Goal: Information Seeking & Learning: Learn about a topic

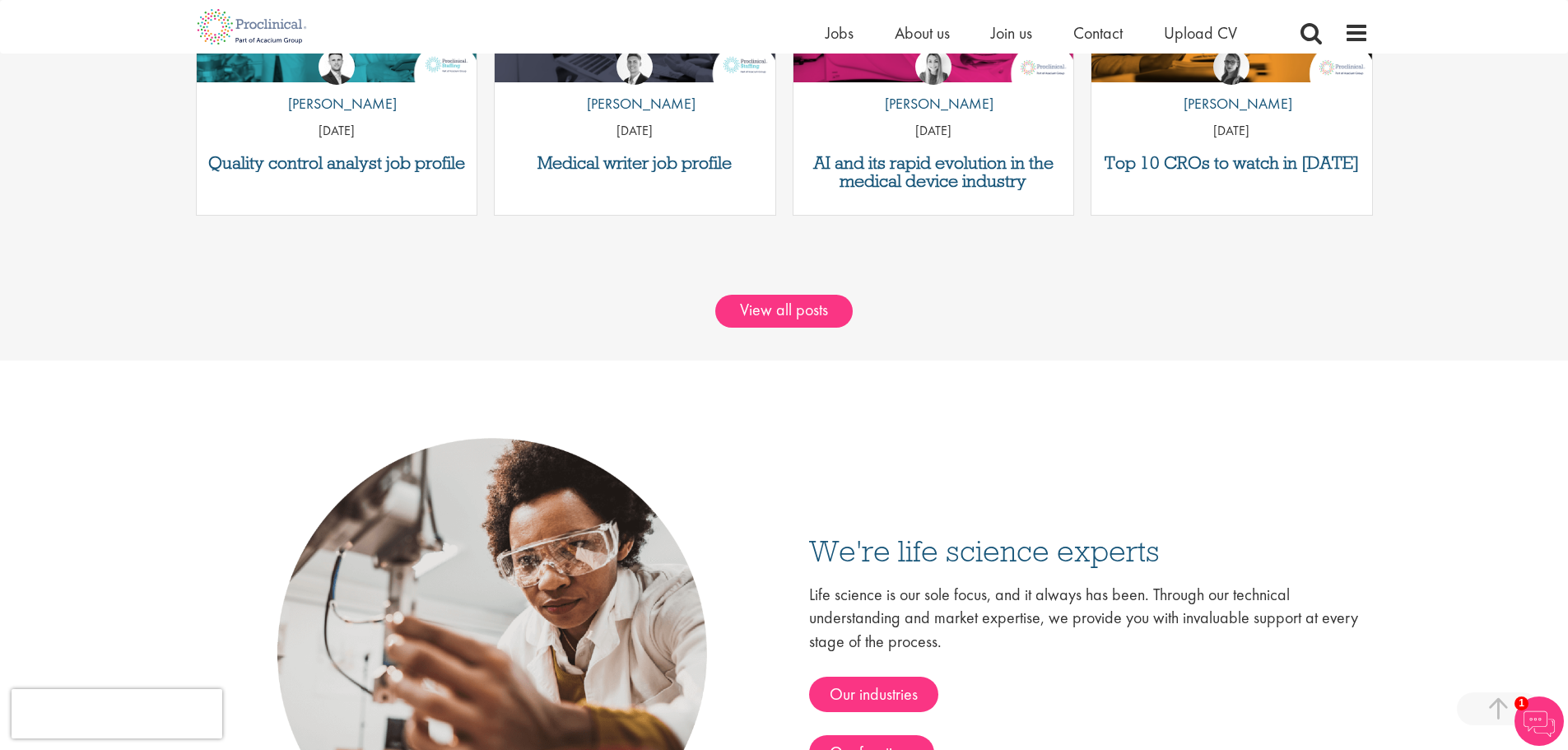
scroll to position [1924, 0]
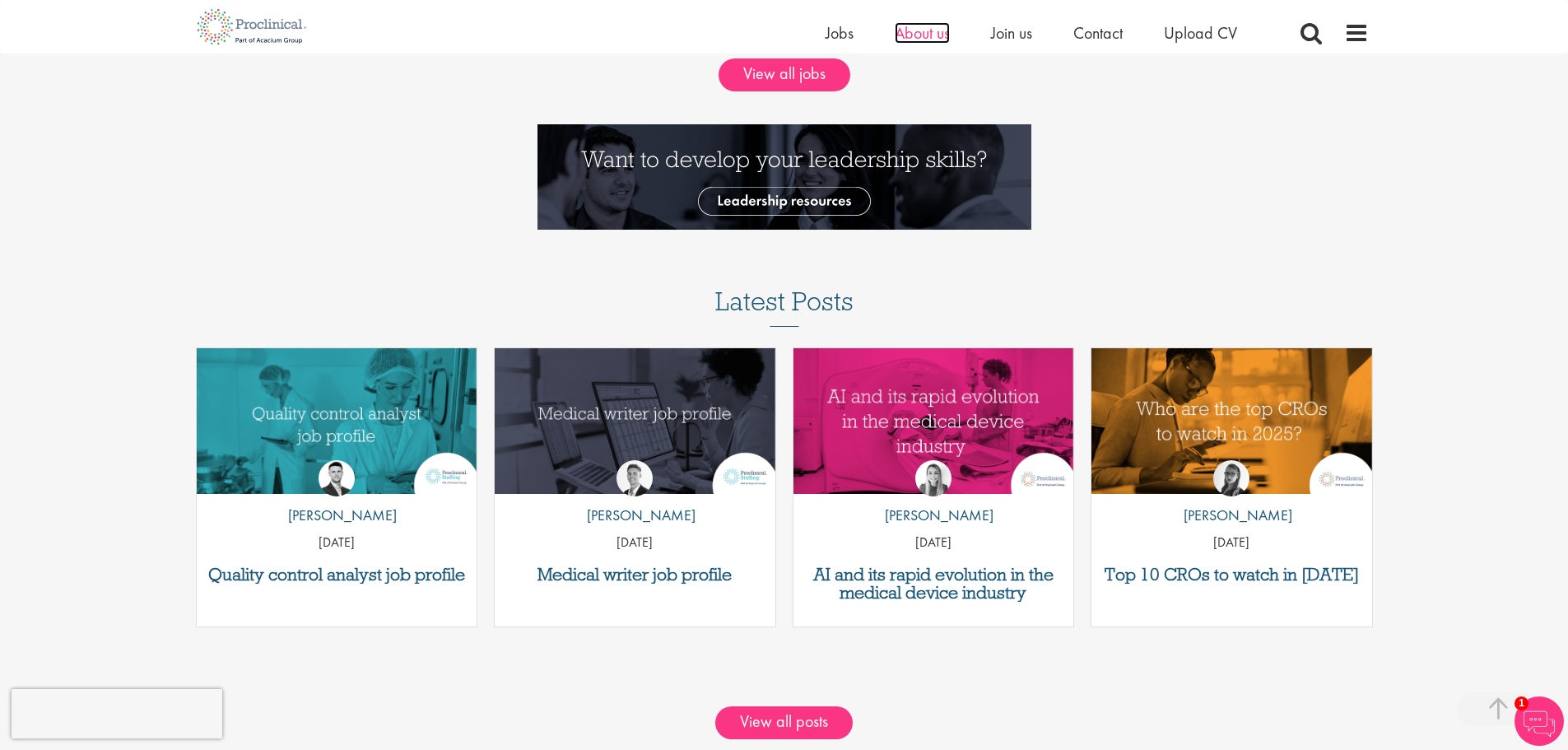
click at [929, 34] on span "About us" at bounding box center [922, 32] width 55 height 21
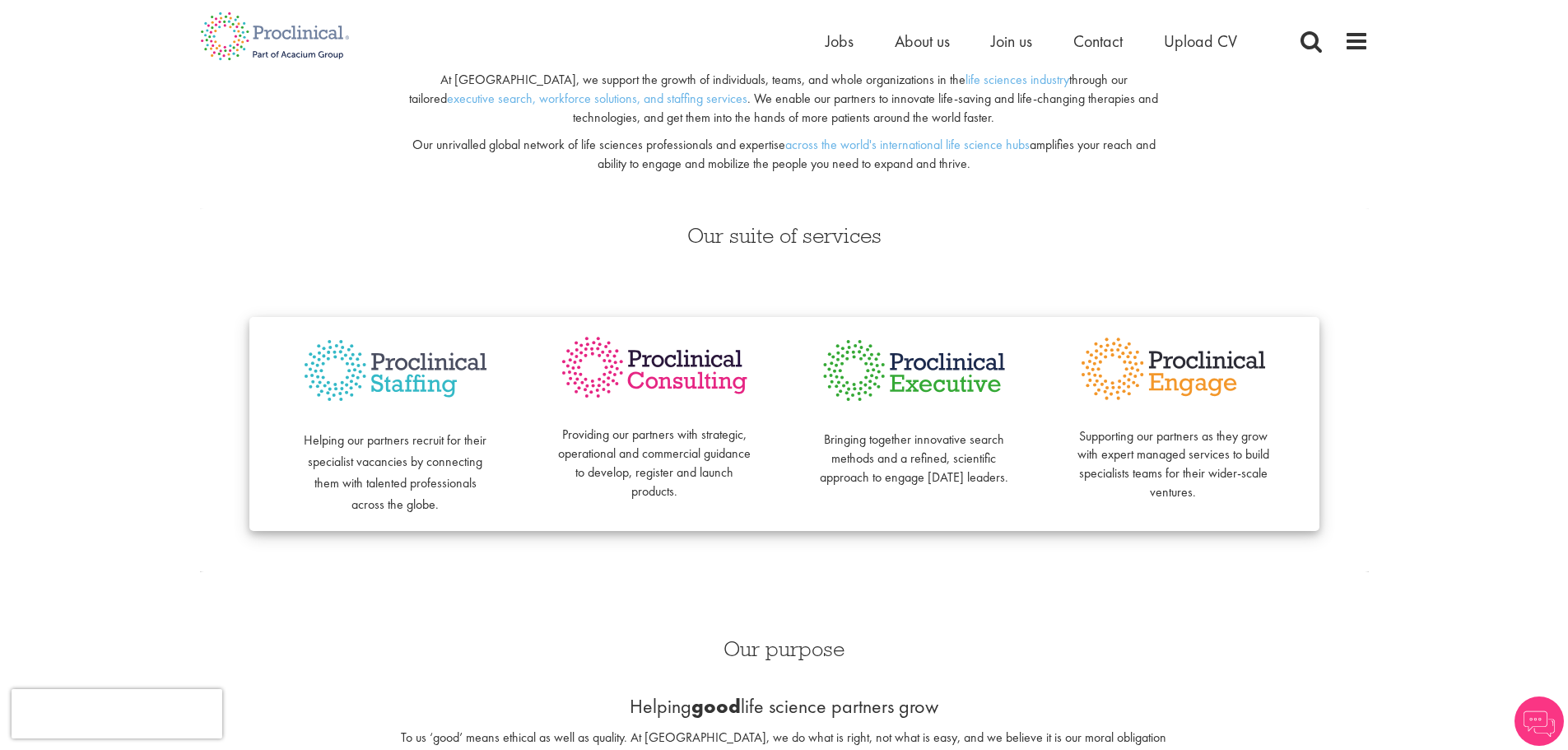
scroll to position [494, 0]
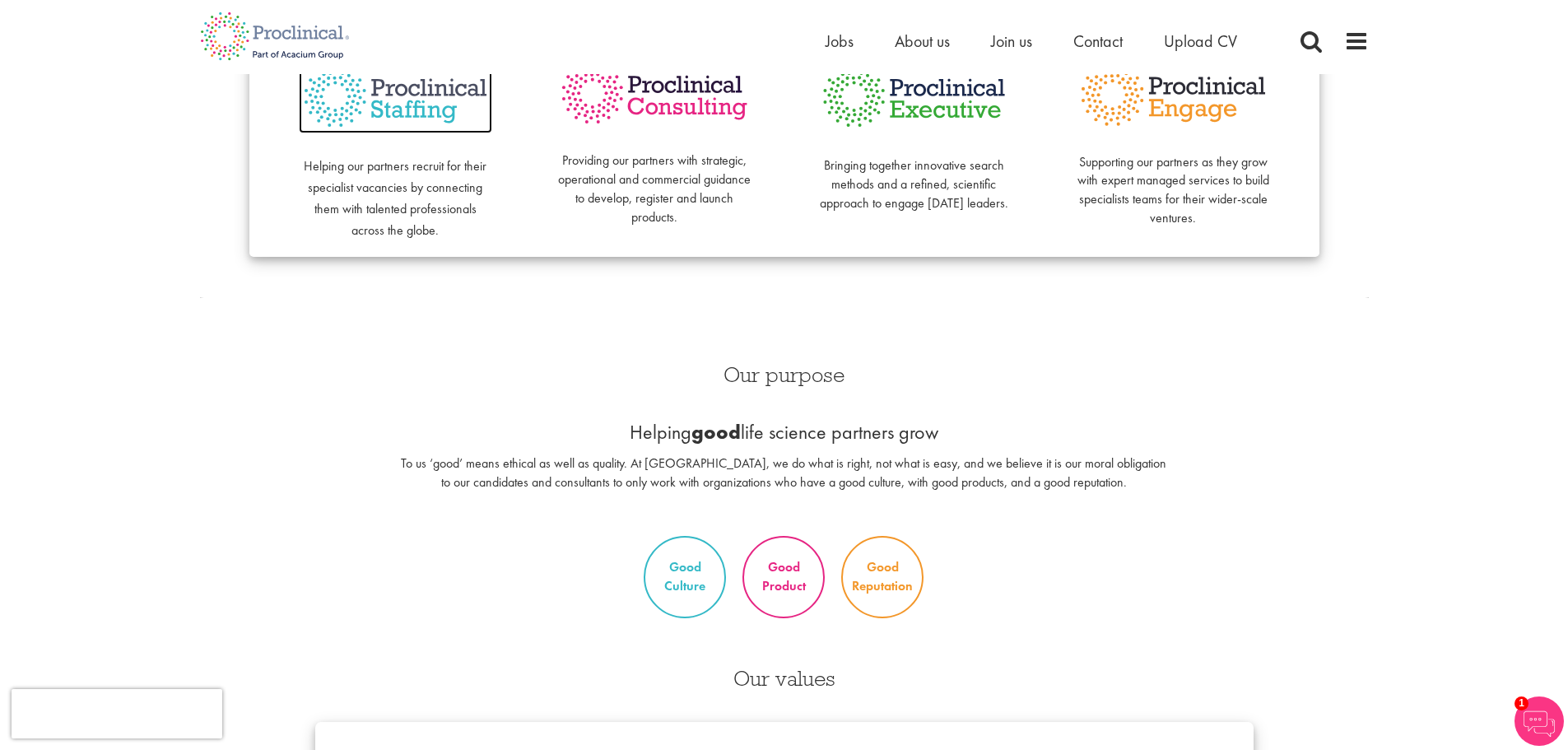
click at [400, 86] on img at bounding box center [395, 97] width 193 height 75
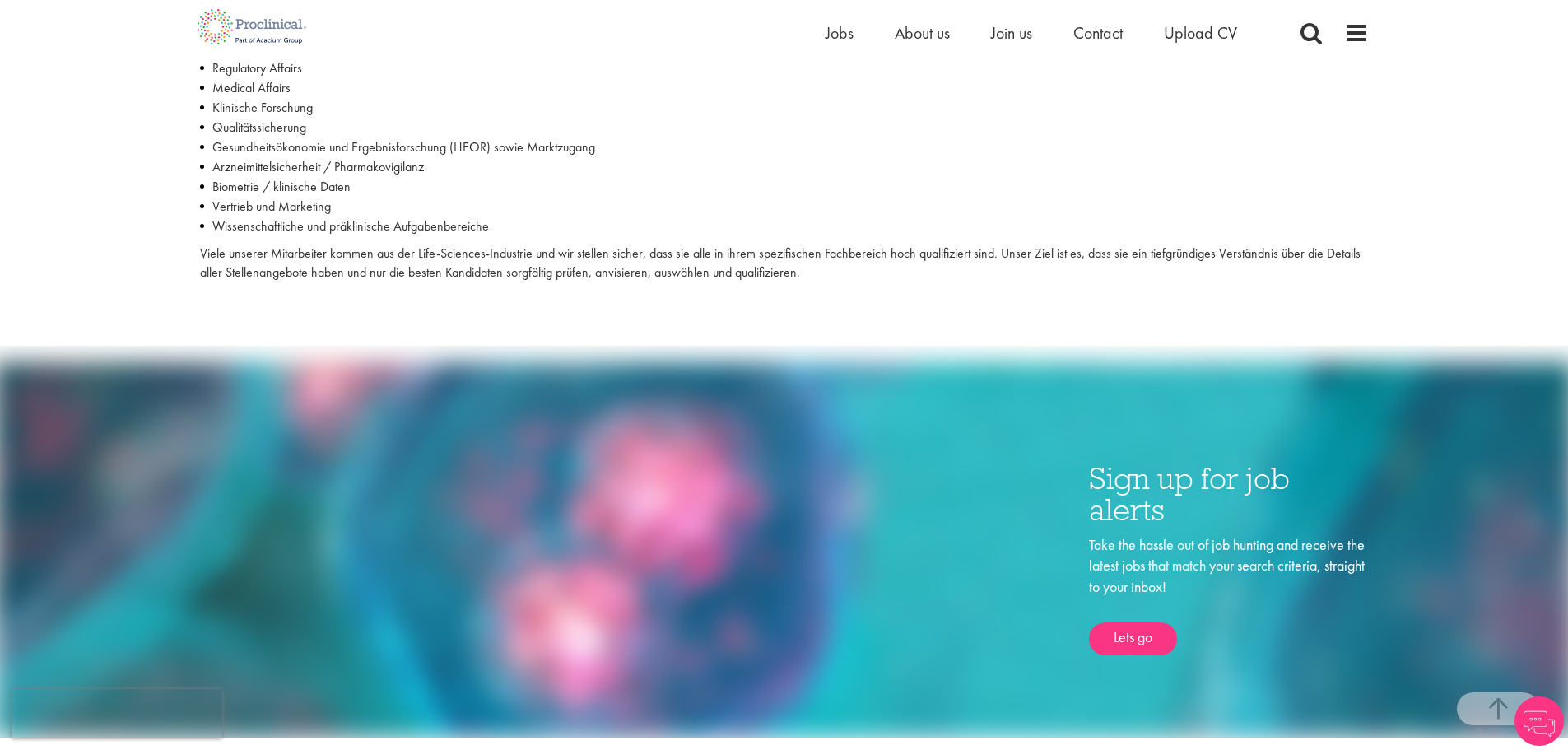
scroll to position [412, 0]
